Goal: Transaction & Acquisition: Download file/media

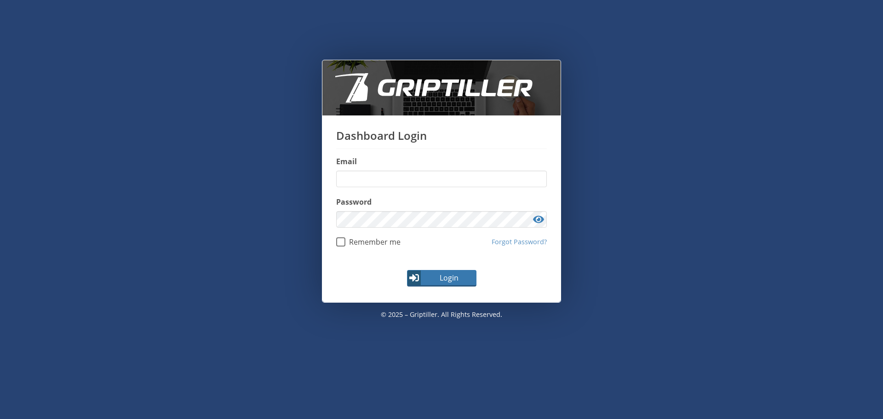
type input "**********"
click at [452, 271] on button "Login" at bounding box center [441, 278] width 69 height 17
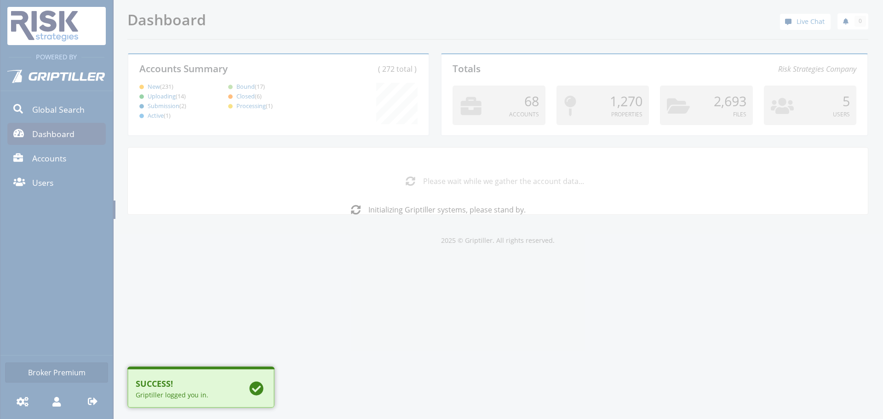
scroll to position [81, 298]
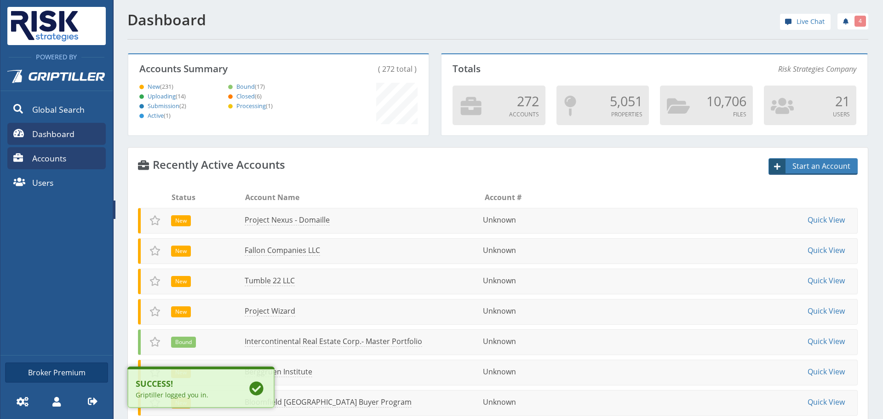
click at [47, 164] on link "Accounts" at bounding box center [56, 158] width 98 height 22
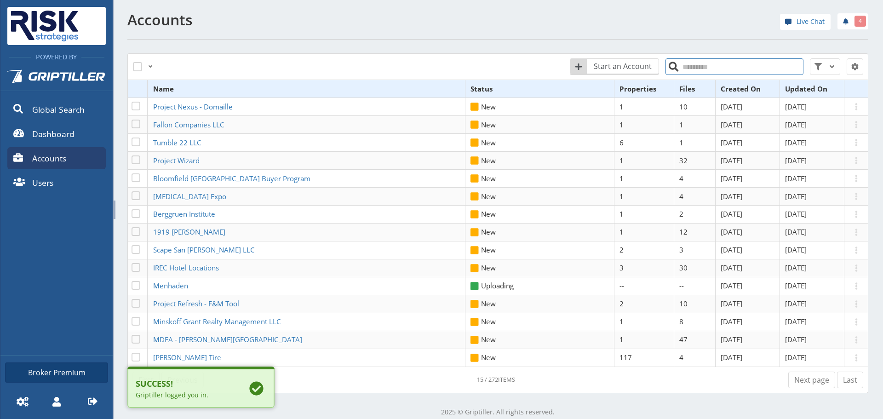
click at [703, 67] on input "search" at bounding box center [735, 66] width 138 height 17
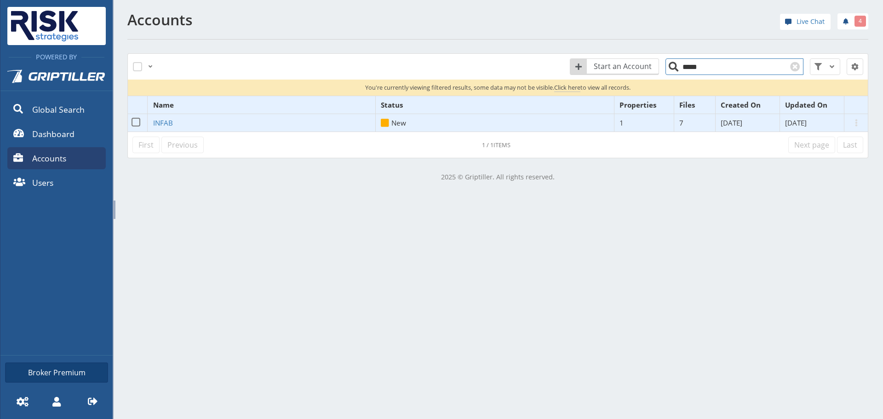
type input "*****"
click at [152, 121] on td "INFAB" at bounding box center [262, 123] width 228 height 18
click at [158, 123] on span "INFAB" at bounding box center [163, 122] width 20 height 9
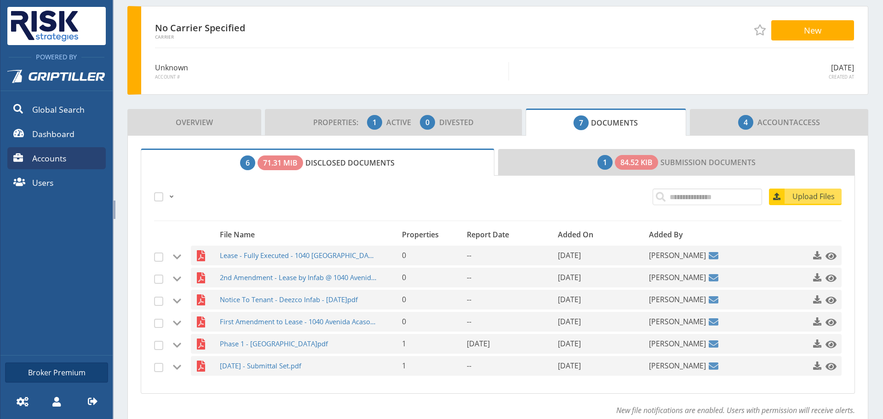
scroll to position [92, 0]
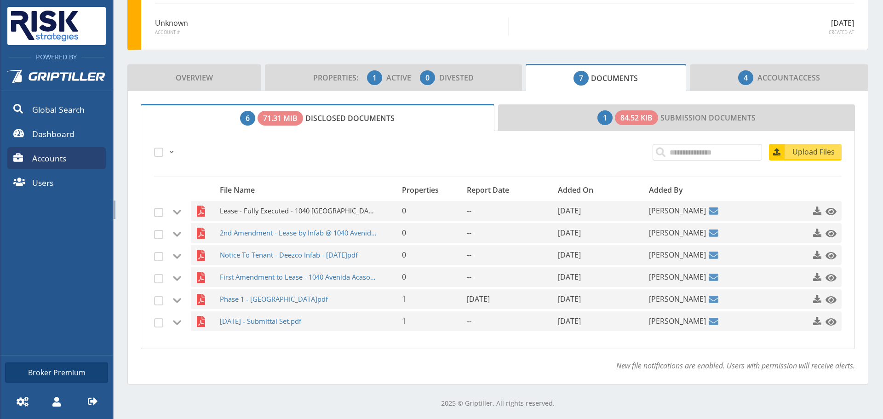
click at [277, 211] on span "Lease - Fully Executed - 1040 [GEOGRAPHIC_DATA]pdf" at bounding box center [298, 211] width 157 height 20
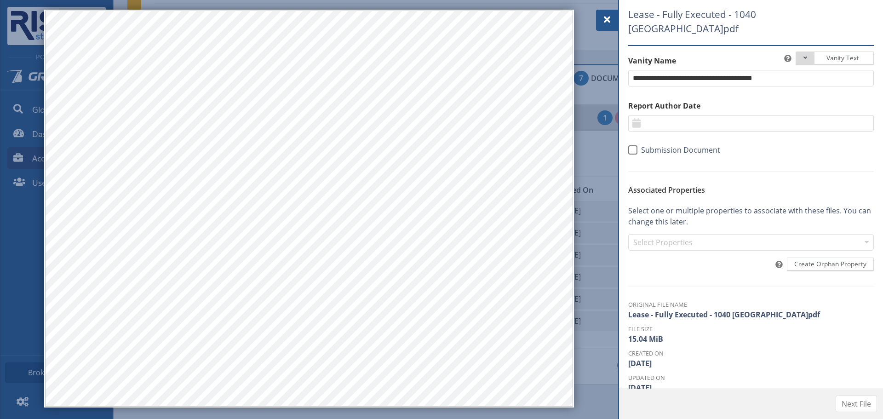
click at [607, 16] on span at bounding box center [607, 19] width 11 height 11
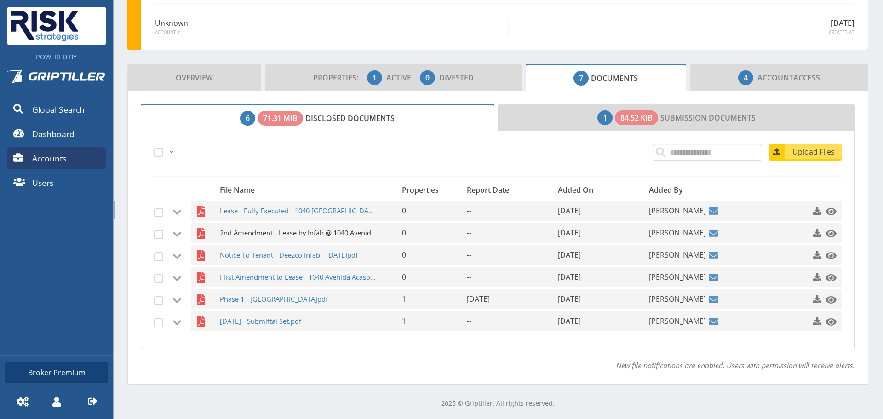
click at [256, 239] on span "2nd Amendment - Lease by Infab @ 1040 Avenida Acaso - Fully Executed.pdf" at bounding box center [298, 233] width 157 height 20
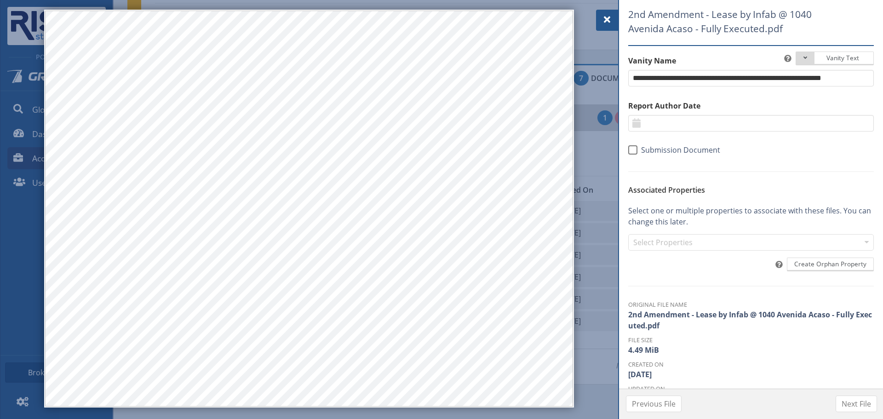
click at [607, 30] on div at bounding box center [607, 20] width 22 height 21
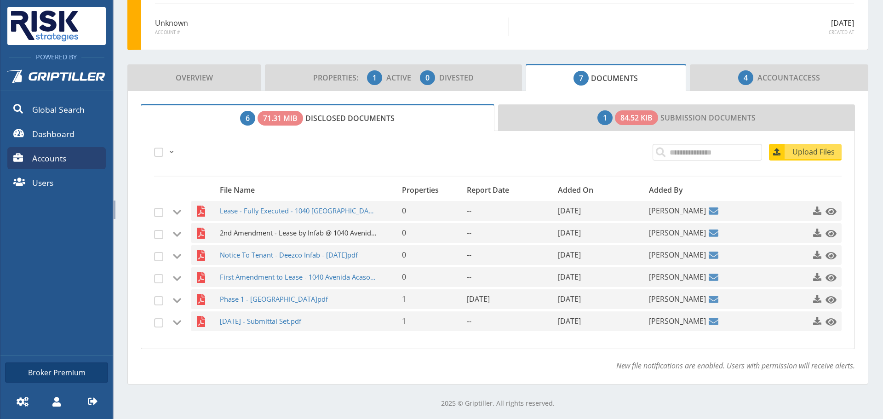
click at [269, 237] on span "2nd Amendment - Lease by Infab @ 1040 Avenida Acaso - Fully Executed.pdf" at bounding box center [298, 233] width 157 height 20
